Goal: Check status

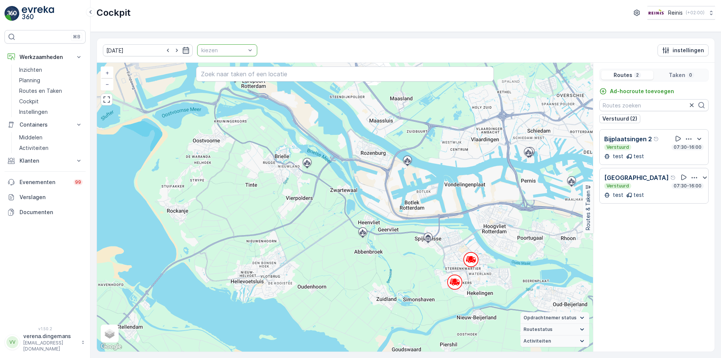
click at [217, 50] on div at bounding box center [224, 50] width 46 height 6
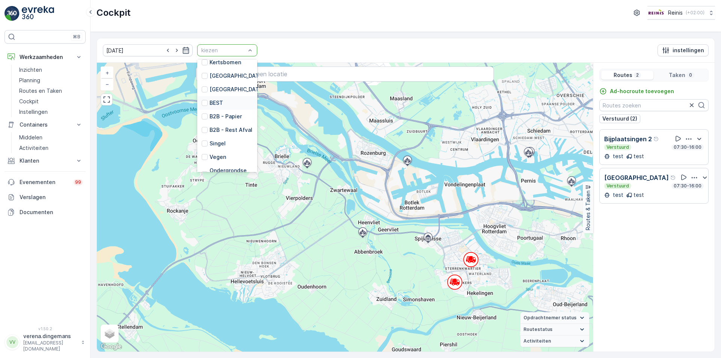
scroll to position [38, 0]
click at [202, 87] on div at bounding box center [205, 88] width 6 height 6
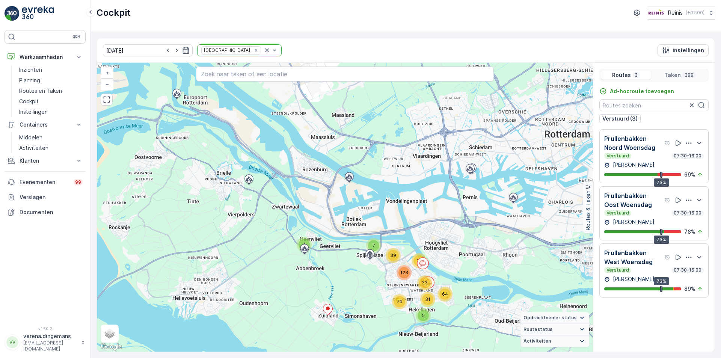
click at [662, 214] on div "Verstuurd 07:30-16:00" at bounding box center [654, 213] width 100 height 6
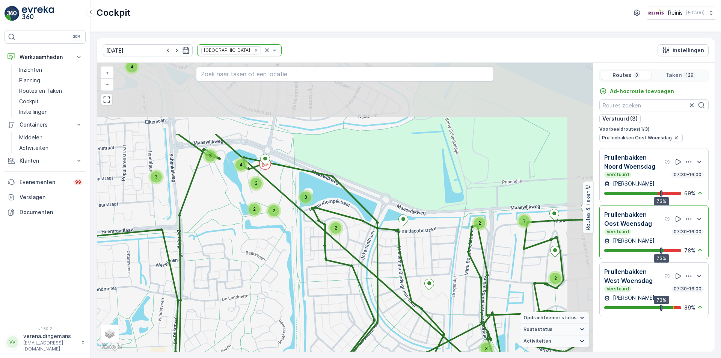
drag, startPoint x: 377, startPoint y: 170, endPoint x: 270, endPoint y: 227, distance: 121.3
click at [331, 268] on div "4 3 4 2 4 2 2 3 6 4 13 3 2 2 2 4 3 3 4 3 2 2 4 3 2 6 2 3 2 2 + − Satelliet stap…" at bounding box center [345, 207] width 496 height 289
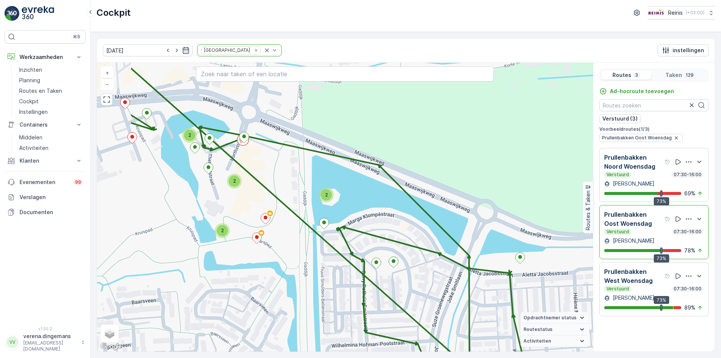
drag, startPoint x: 187, startPoint y: 145, endPoint x: 271, endPoint y: 179, distance: 90.3
click at [271, 179] on div "2 2 2 2 2 2 2 5 4 4 2 6 2 2 2 2 2 3 2 2 2 2 2 2 2 3 2 2 2 + − Satelliet stappen…" at bounding box center [345, 207] width 496 height 289
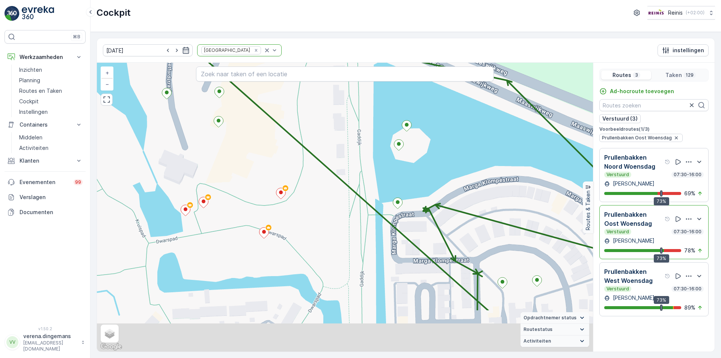
drag, startPoint x: 271, startPoint y: 179, endPoint x: 281, endPoint y: 94, distance: 85.1
click at [281, 95] on div "2 3 3 2 6 2 2 2 2 + − Satelliet stappenplan Terrein Hybride Leaflet Sneltoetsen…" at bounding box center [345, 207] width 496 height 289
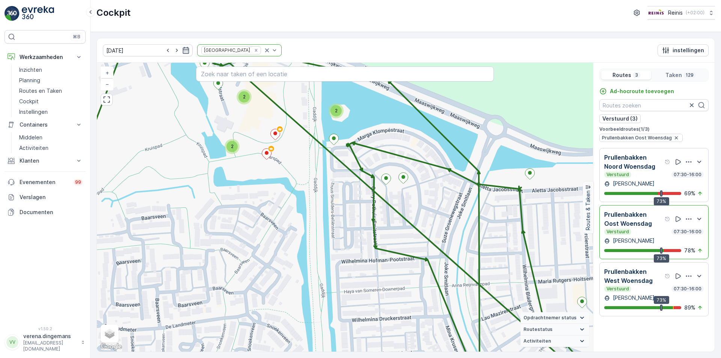
click at [482, 204] on div "2 2 2 2 2 2 2 5 4 4 2 6 2 2 2 2 2 3 2 2 2 2 2 2 2 3 2 2 2 21119596 + − Satellie…" at bounding box center [345, 207] width 496 height 289
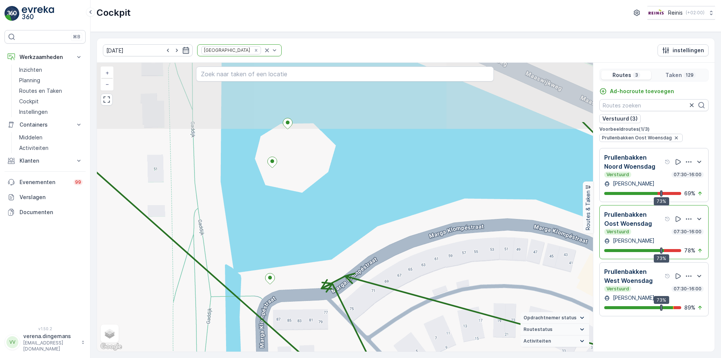
drag, startPoint x: 278, startPoint y: 131, endPoint x: 301, endPoint y: 199, distance: 72.1
click at [301, 199] on div "2 2 2 4 2 2 + − Satelliet stappenplan Terrein Hybride Leaflet Sneltoetsen Kaart…" at bounding box center [345, 207] width 496 height 289
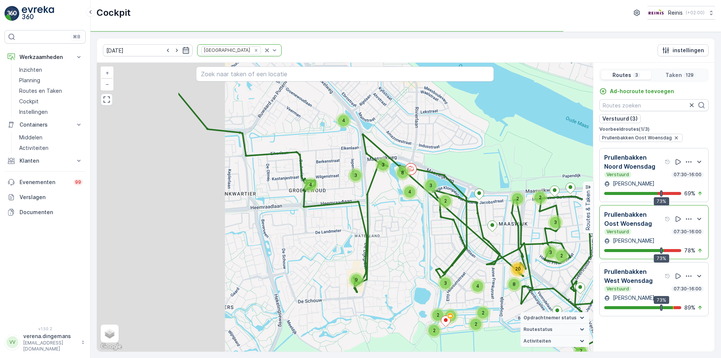
drag, startPoint x: 355, startPoint y: 289, endPoint x: 531, endPoint y: 283, distance: 176.3
click at [531, 283] on div "4 7 3 5 2 2 3 8 20 2 3 2 4 3 3 8 4 4 3 9 3 4 2 2 2 2 2 + − Satelliet stappenpla…" at bounding box center [345, 207] width 496 height 289
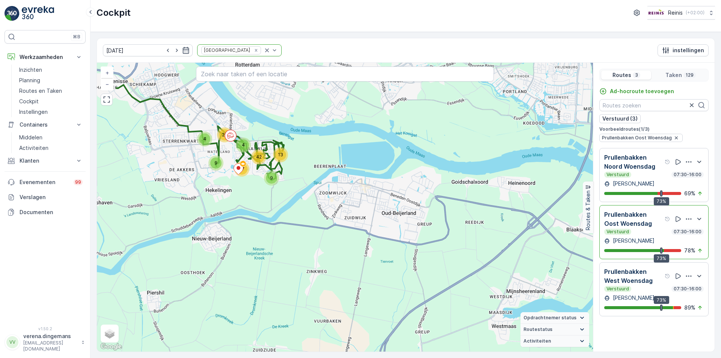
drag, startPoint x: 208, startPoint y: 232, endPoint x: 133, endPoint y: 166, distance: 99.5
click at [133, 166] on div "4 9 13 42 4 4 25 9 17 + − Satelliet stappenplan Terrein Hybride Leaflet Sneltoe…" at bounding box center [345, 207] width 496 height 289
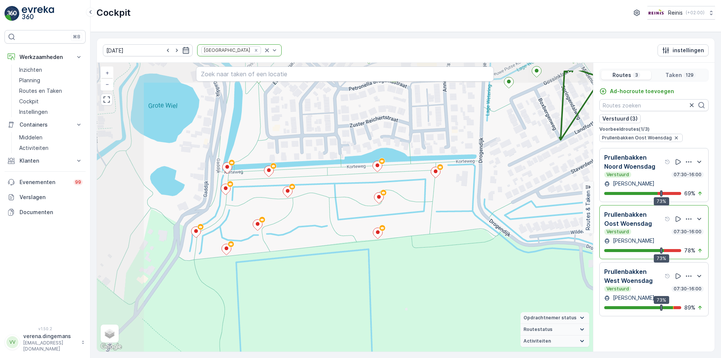
drag, startPoint x: 210, startPoint y: 182, endPoint x: 291, endPoint y: 219, distance: 88.9
click at [291, 219] on div "2 2 2 2 2 2 2 5 4 4 2 6 2 2 2 2 2 3 2 2 2 2 2 2 2 3 2 2 2 + − Satelliet stappen…" at bounding box center [345, 207] width 496 height 289
